Goal: Task Accomplishment & Management: Manage account settings

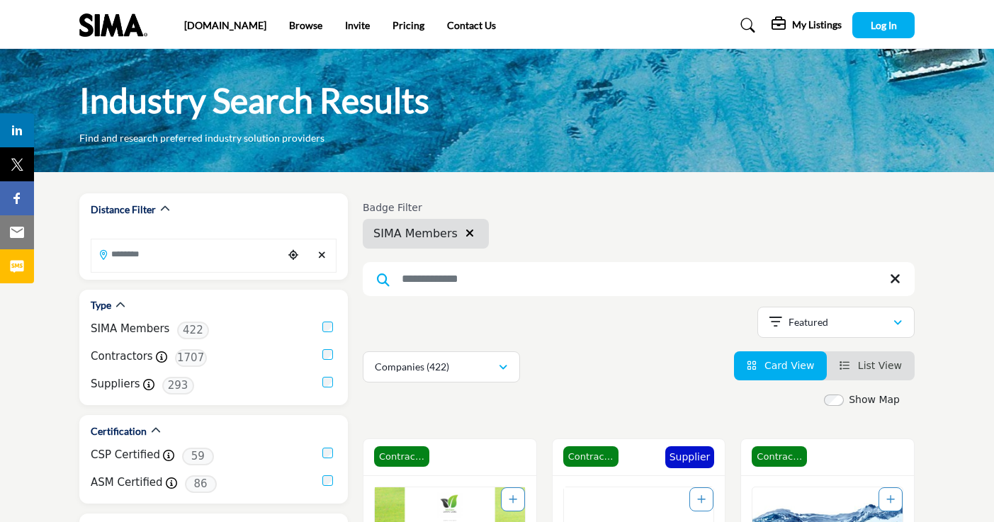
click at [524, 25] on div "sima.org Browse Invite Pricing Contact Us" at bounding box center [395, 26] width 423 height 16
click at [794, 24] on h5 "My Listings" at bounding box center [817, 24] width 50 height 13
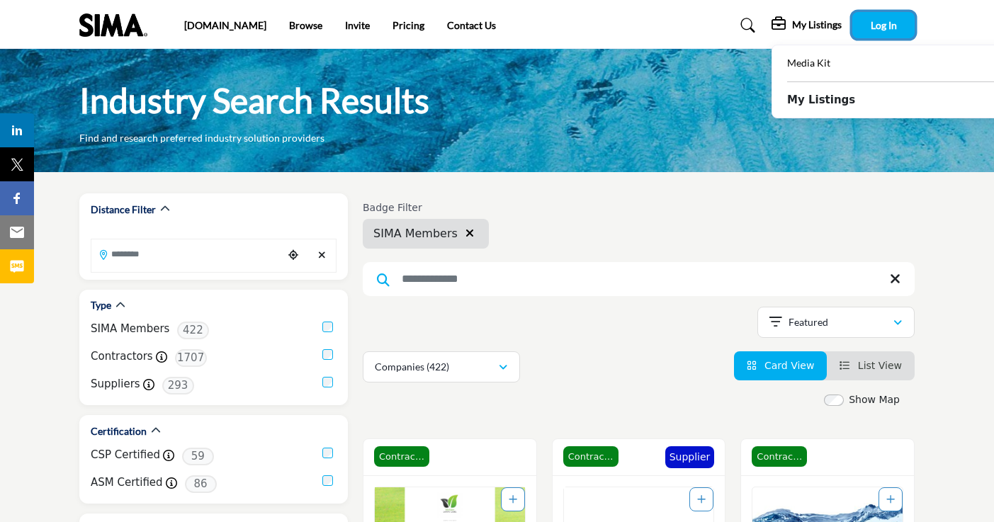
click at [877, 19] on span "Log In" at bounding box center [884, 25] width 26 height 12
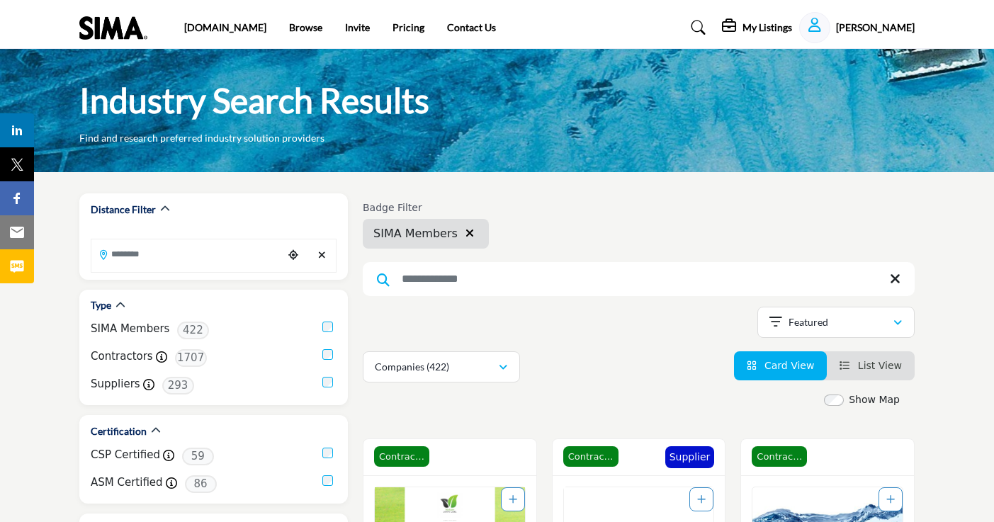
click at [900, 23] on h5 "[PERSON_NAME]" at bounding box center [875, 28] width 79 height 14
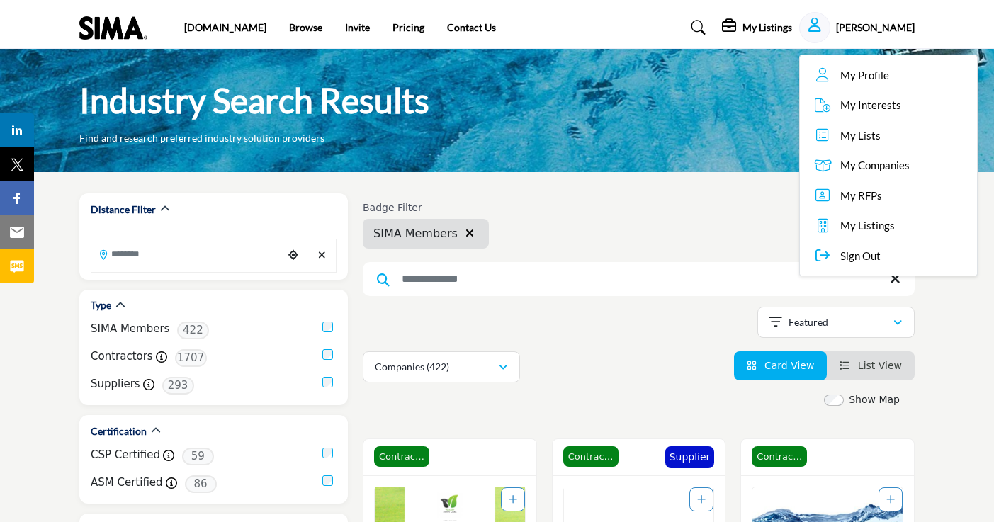
click at [886, 78] on span "My Profile" at bounding box center [864, 75] width 49 height 16
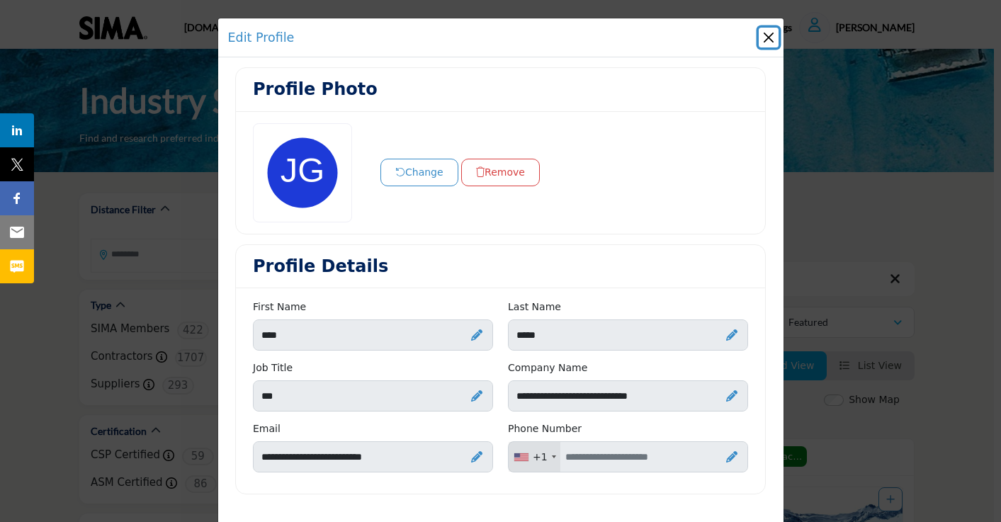
click at [764, 43] on button "Close" at bounding box center [769, 38] width 20 height 20
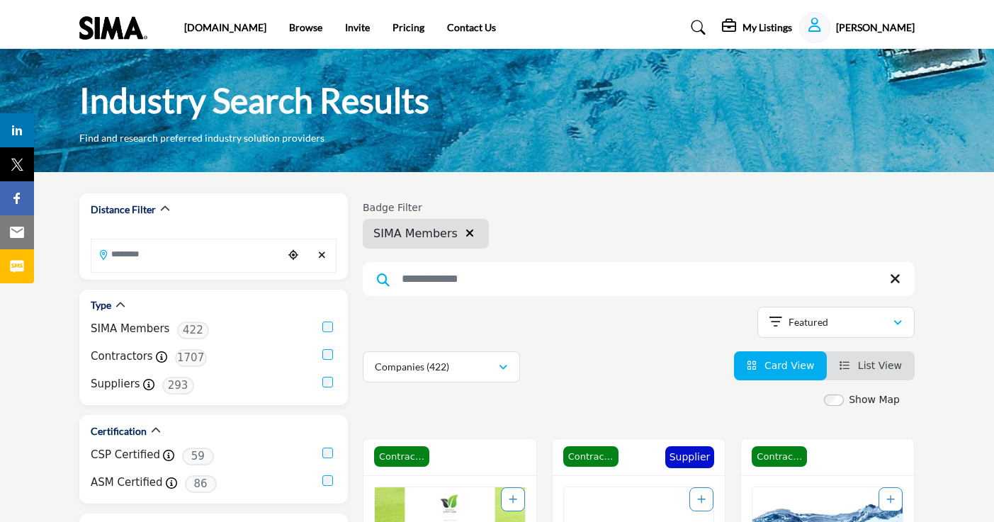
click at [898, 28] on h5 "[PERSON_NAME]" at bounding box center [875, 28] width 79 height 14
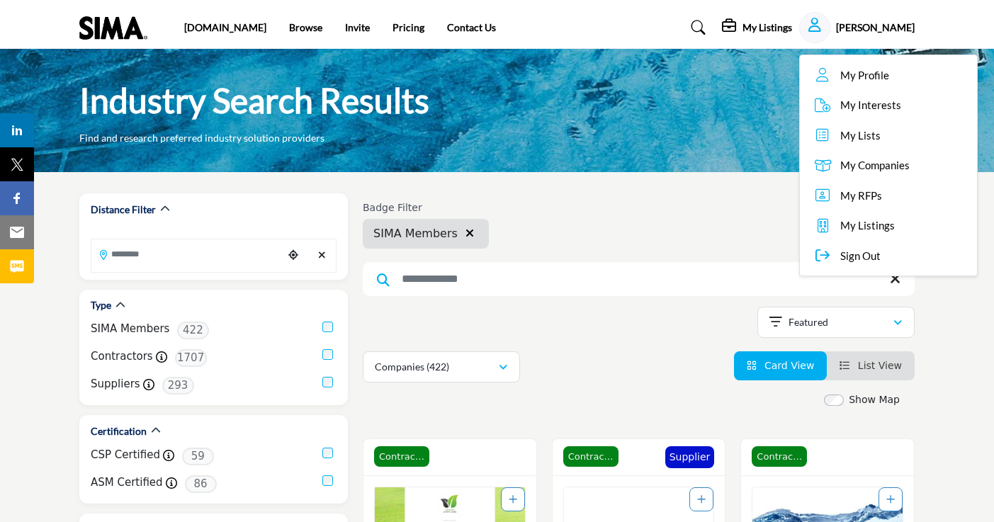
click at [888, 167] on span "My Companies" at bounding box center [874, 165] width 69 height 16
